Goal: Task Accomplishment & Management: Complete application form

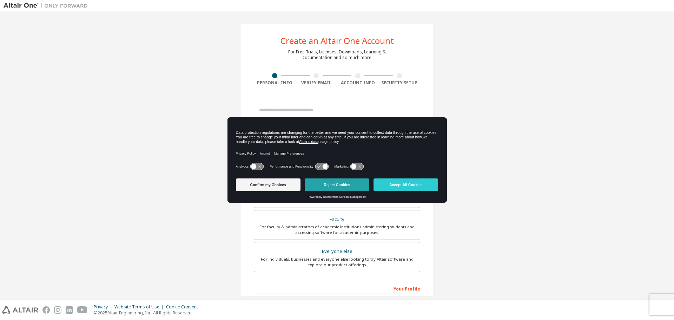
click at [349, 187] on button "Reject Cookies" at bounding box center [337, 184] width 65 height 13
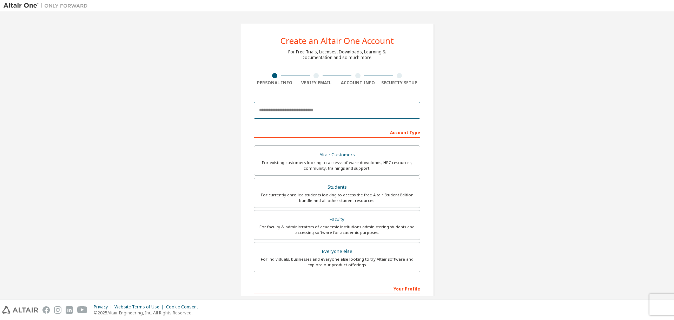
click at [365, 110] on input "email" at bounding box center [337, 110] width 166 height 17
type input "**********"
click at [352, 193] on div "For currently enrolled students looking to access the free Altair Student Editi…" at bounding box center [336, 197] width 157 height 11
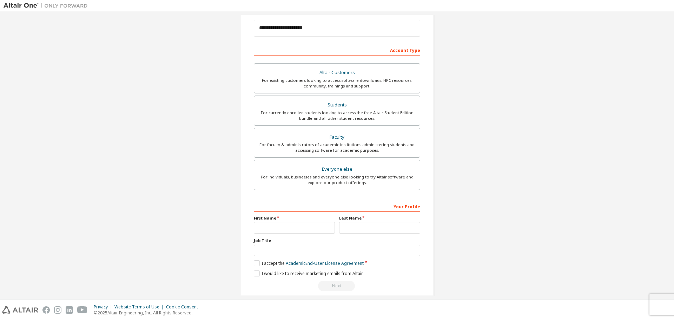
scroll to position [91, 0]
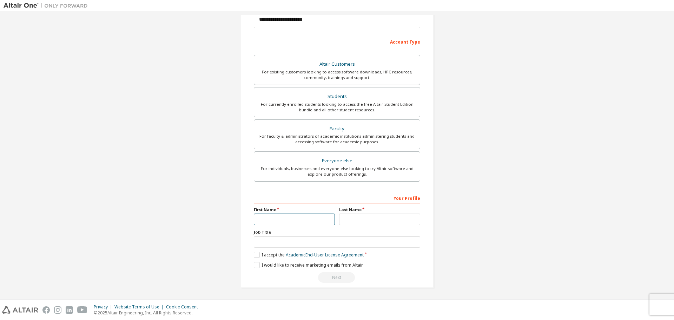
click at [285, 219] on input "text" at bounding box center [294, 219] width 81 height 12
type input "*****"
type input "******"
click at [292, 240] on input "text" at bounding box center [337, 242] width 166 height 12
click at [232, 235] on div "**********" at bounding box center [337, 110] width 210 height 372
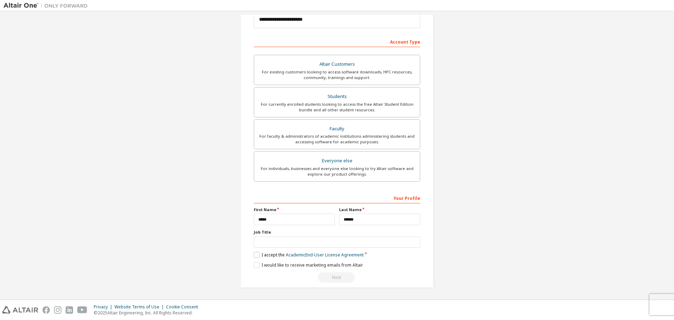
click at [254, 256] on label "I accept the Academic End-User License Agreement" at bounding box center [309, 255] width 110 height 6
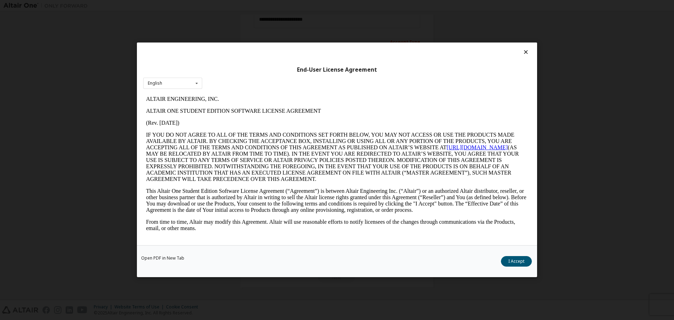
scroll to position [0, 0]
click at [572, 138] on div "End-User License Agreement English English Open PDF in [GEOGRAPHIC_DATA] I Acce…" at bounding box center [337, 160] width 674 height 320
click at [524, 54] on icon at bounding box center [525, 52] width 7 height 6
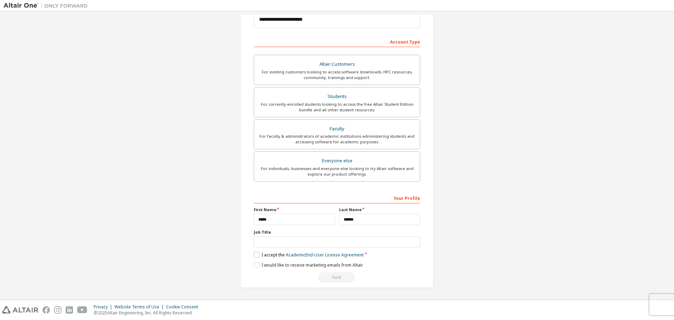
click at [254, 253] on label "I accept the Academic End-User License Agreement" at bounding box center [309, 255] width 110 height 6
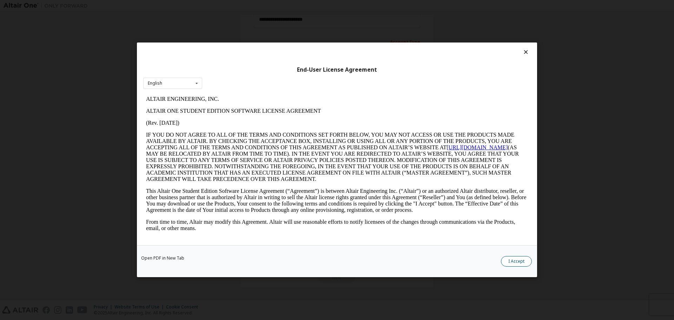
click at [506, 261] on button "I Accept" at bounding box center [516, 261] width 31 height 11
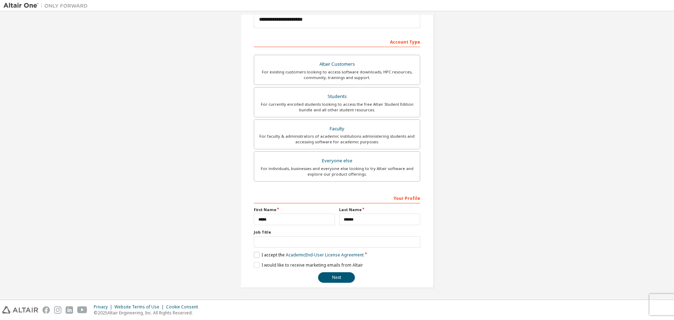
click at [255, 254] on label "I accept the Academic End-User License Agreement" at bounding box center [309, 255] width 110 height 6
click at [316, 253] on link "Academic End-User License Agreement" at bounding box center [325, 255] width 78 height 6
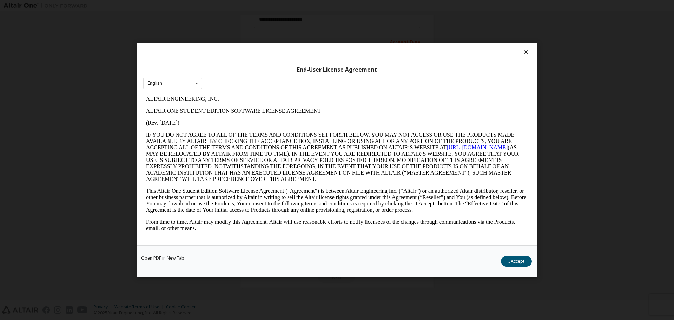
click at [526, 50] on icon at bounding box center [525, 52] width 7 height 6
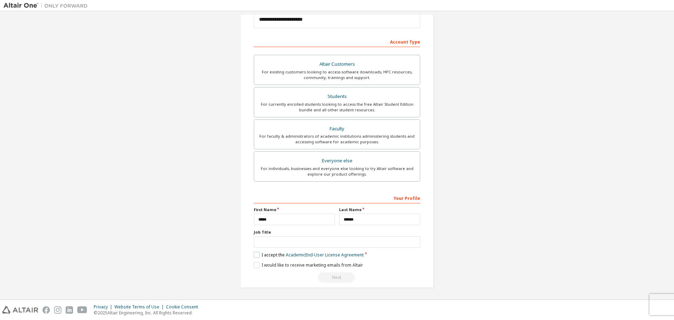
click at [254, 255] on label "I accept the Academic End-User License Agreement" at bounding box center [309, 255] width 110 height 6
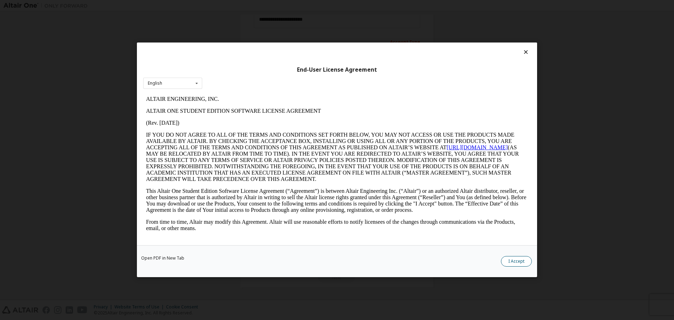
click at [509, 262] on button "I Accept" at bounding box center [516, 261] width 31 height 11
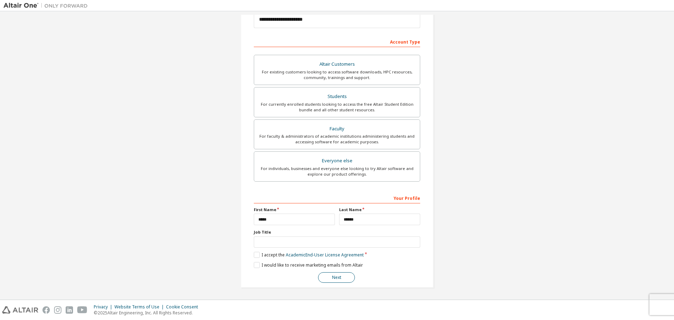
click at [335, 279] on button "Next" at bounding box center [336, 277] width 37 height 11
